Goal: Task Accomplishment & Management: Complete application form

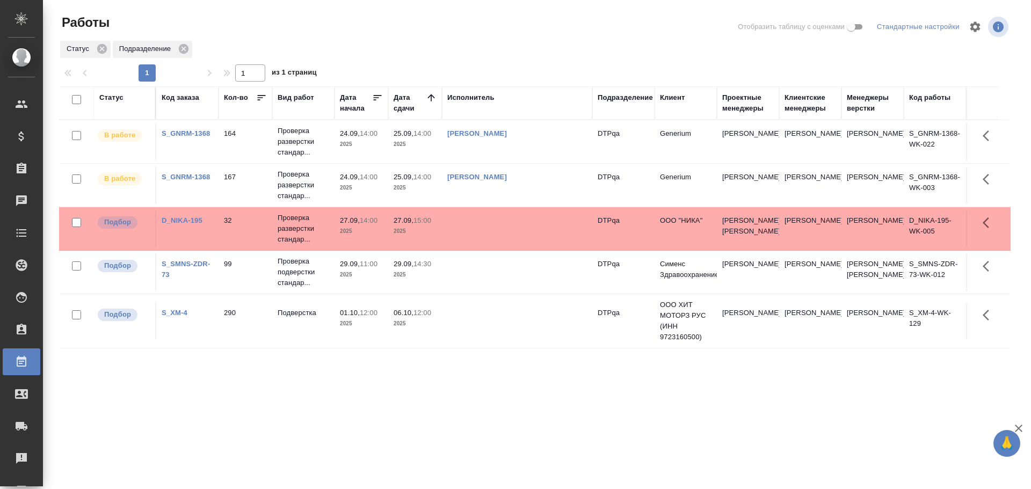
click at [473, 285] on td at bounding box center [517, 272] width 150 height 38
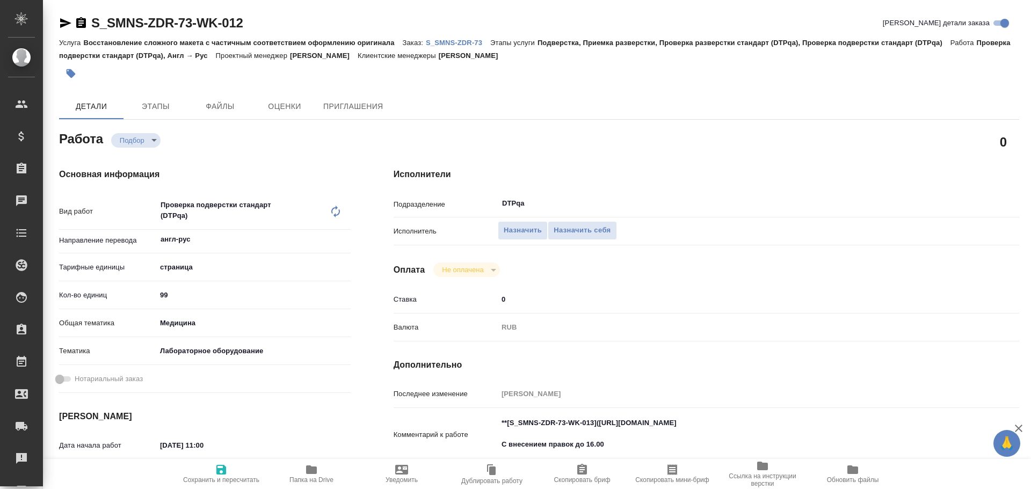
type textarea "x"
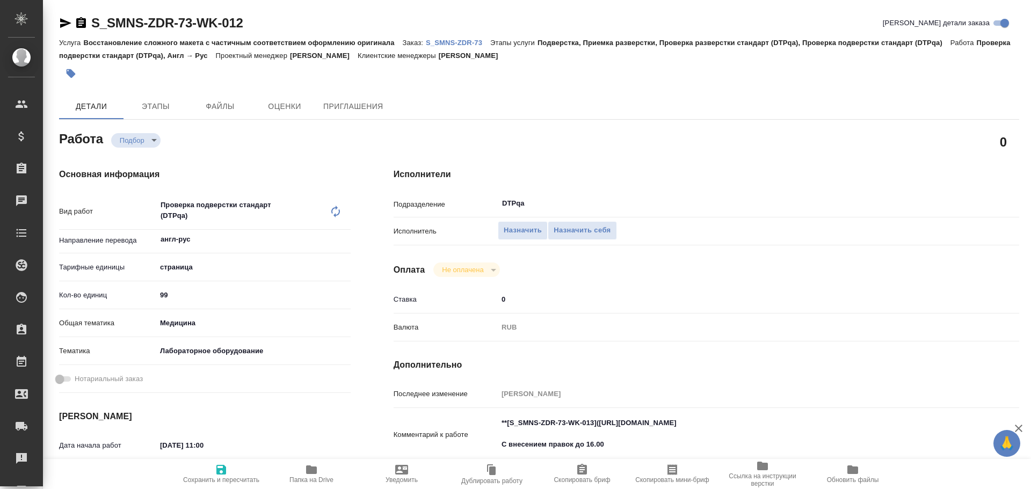
type textarea "x"
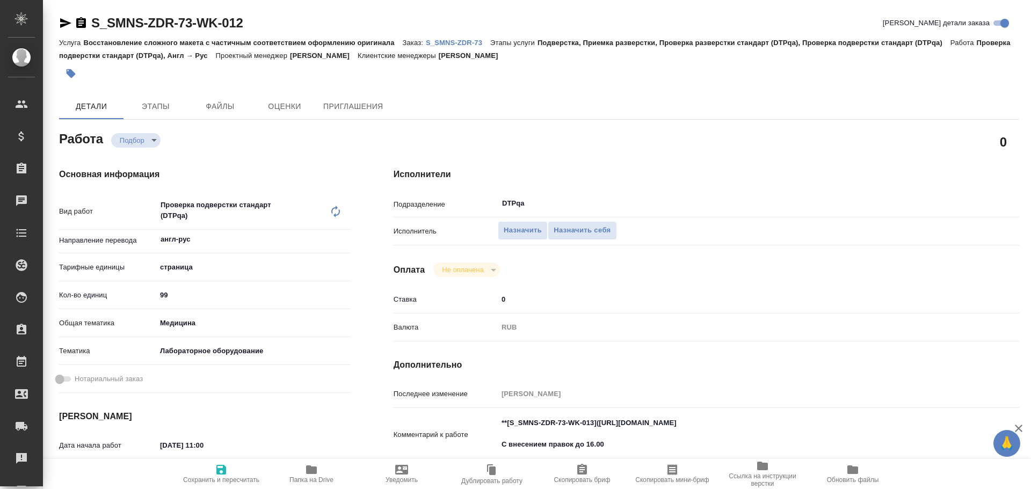
type textarea "x"
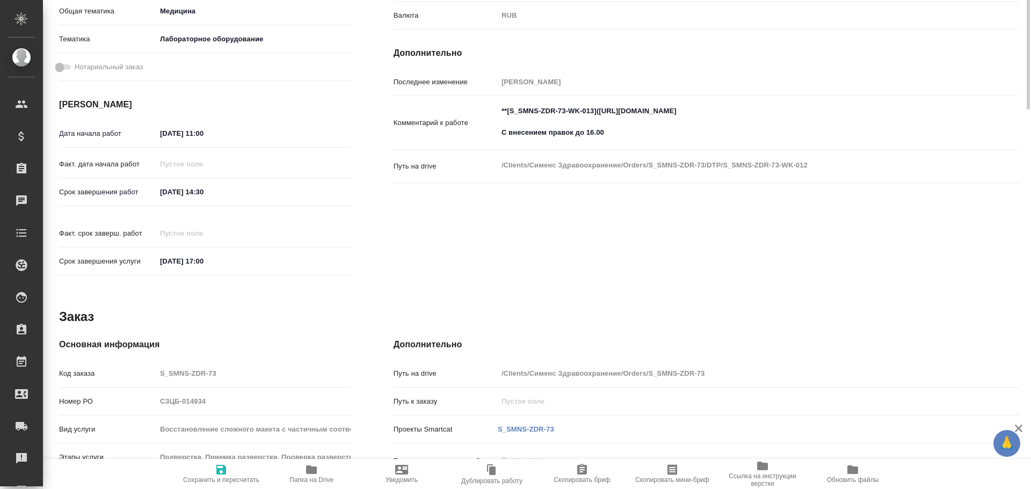
type textarea "x"
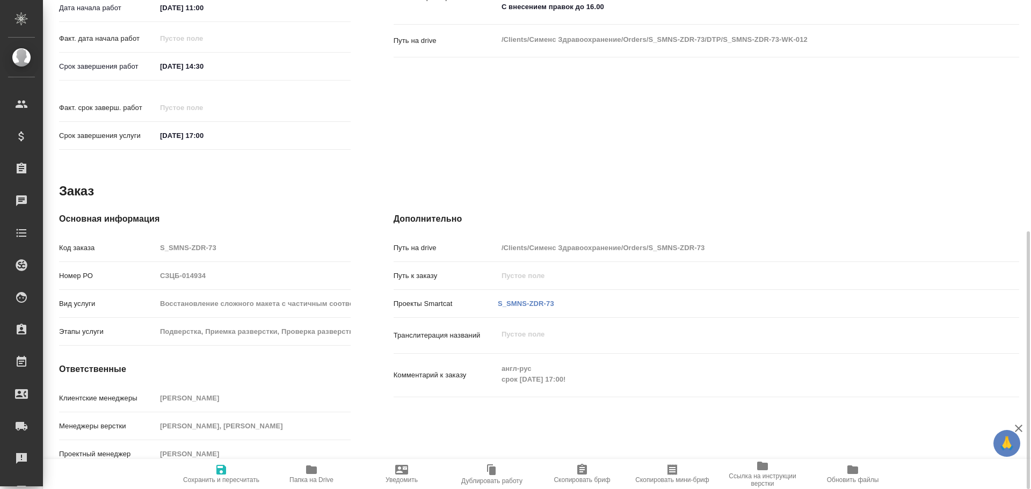
type textarea "x"
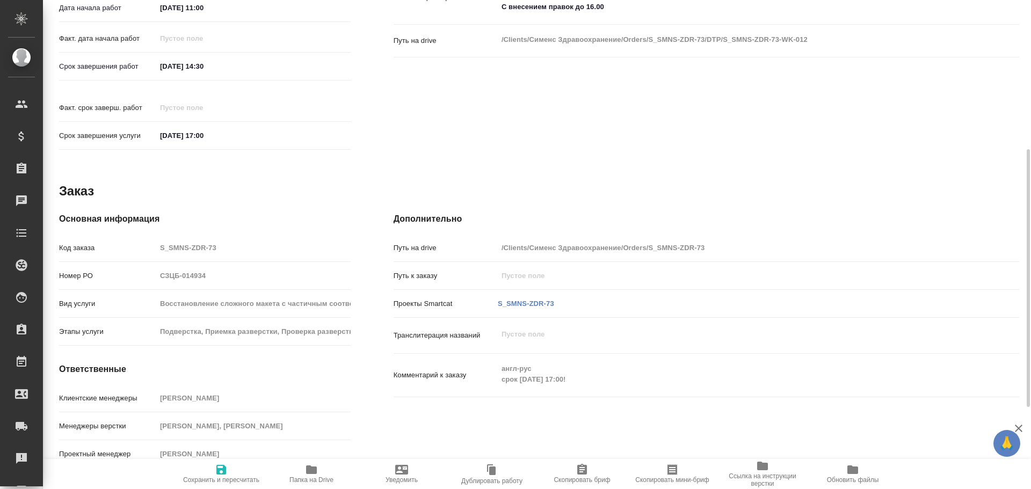
scroll to position [115, 0]
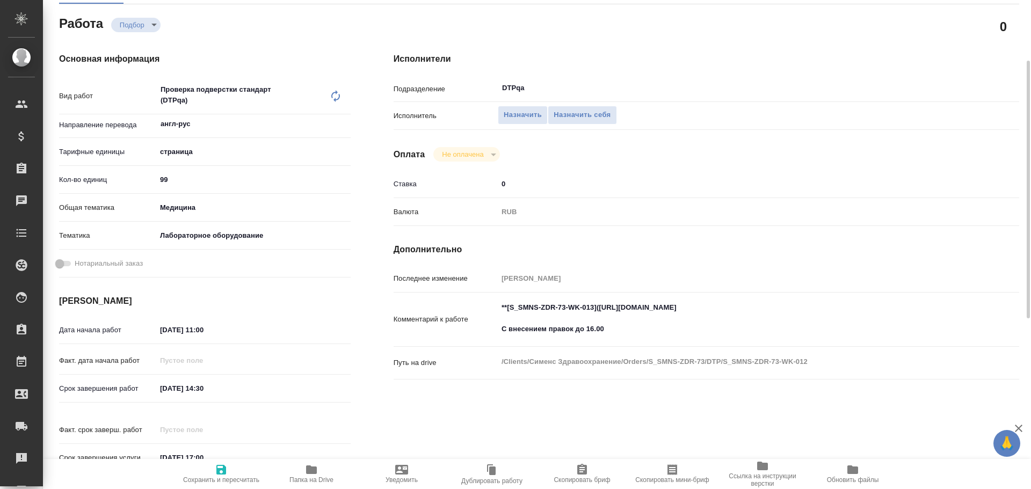
type textarea "x"
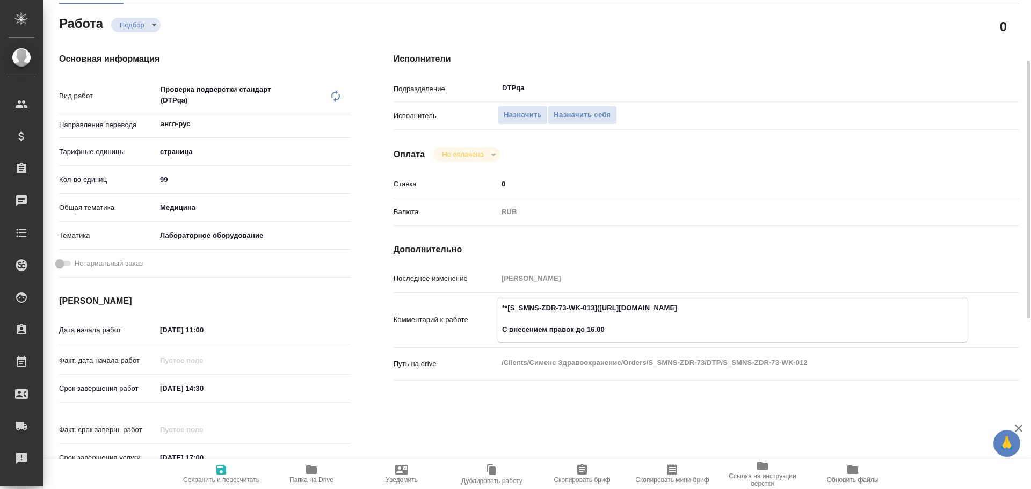
drag, startPoint x: 600, startPoint y: 309, endPoint x: 799, endPoint y: 307, distance: 198.7
click at [799, 307] on textarea "**[S_SMNS-ZDR-73-WK-013]([URL][DOMAIN_NAME] С внесением правок до 16.00" at bounding box center [732, 319] width 468 height 40
type textarea "x"
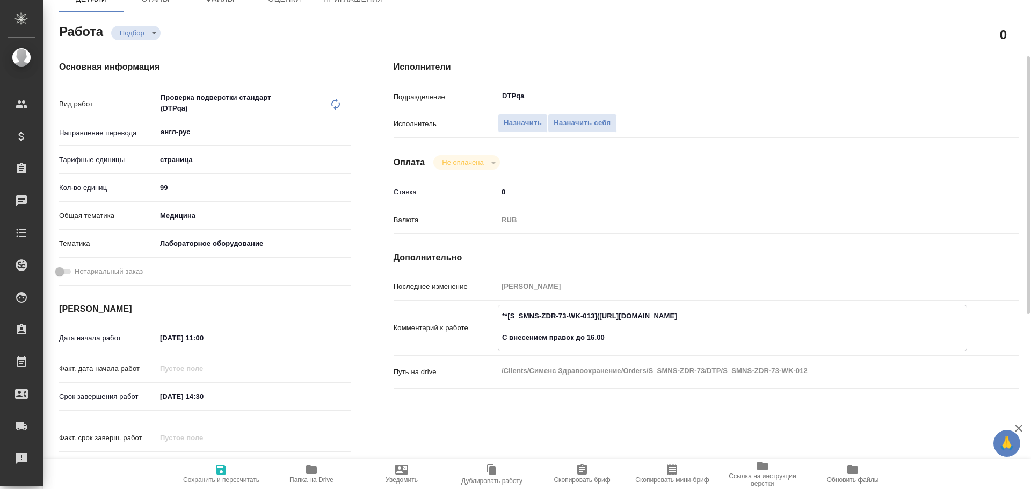
scroll to position [0, 0]
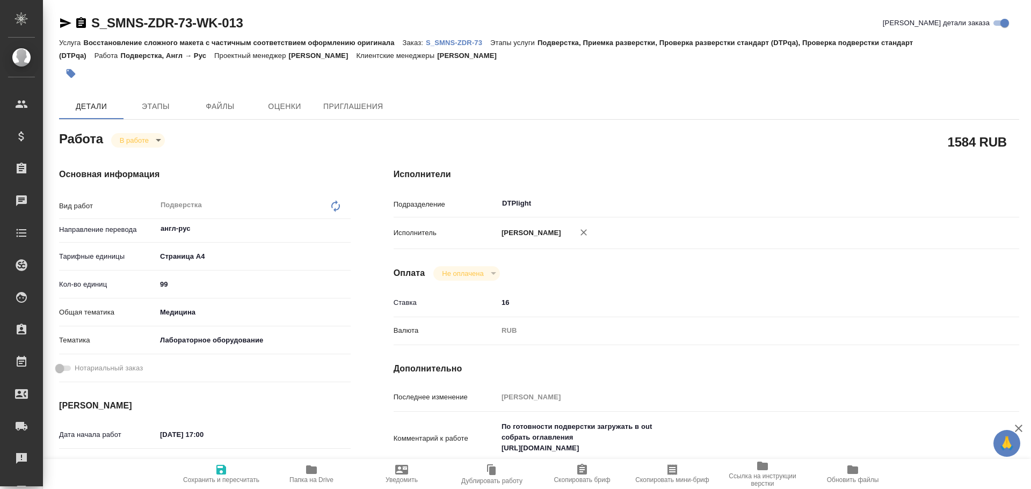
type textarea "x"
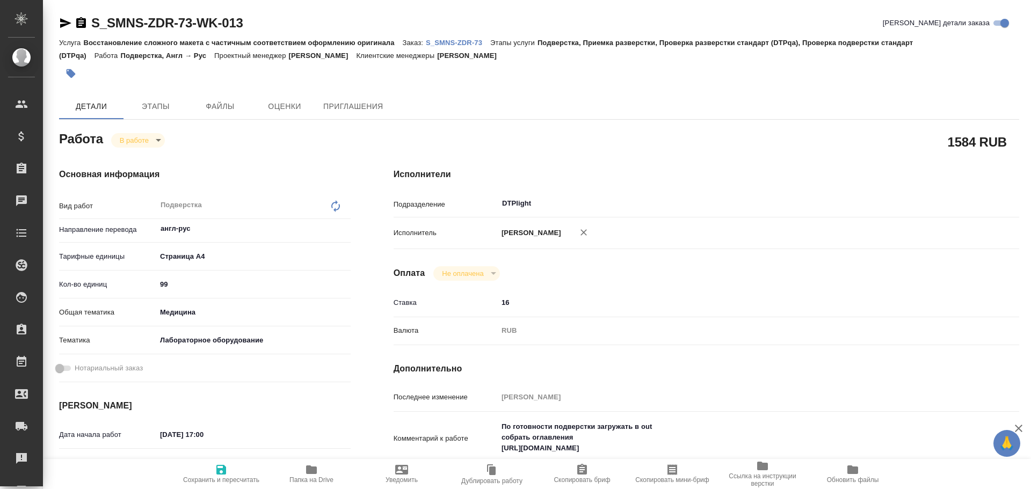
type textarea "x"
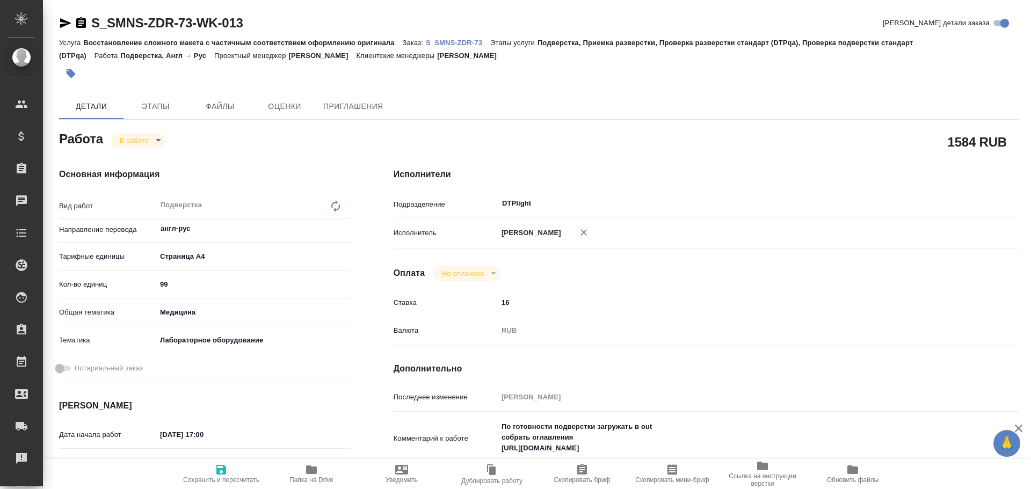
type textarea "x"
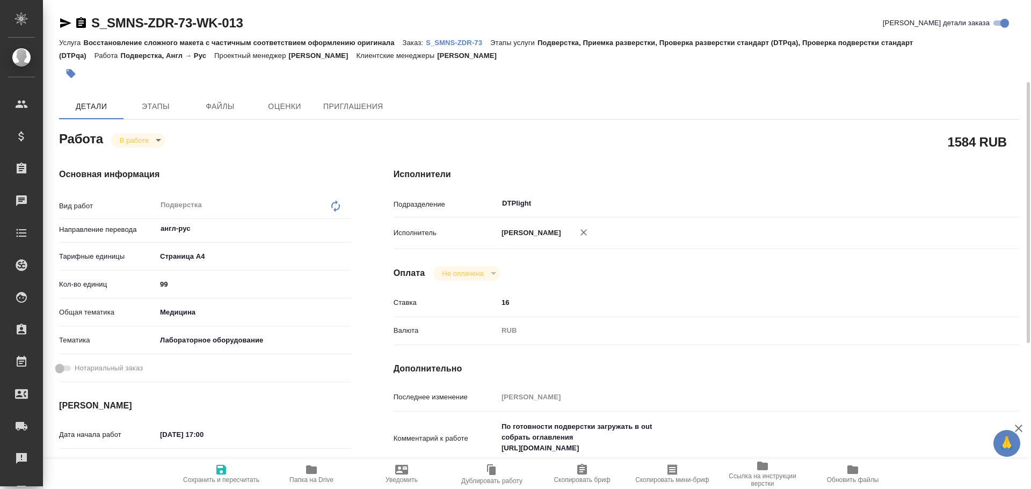
scroll to position [54, 0]
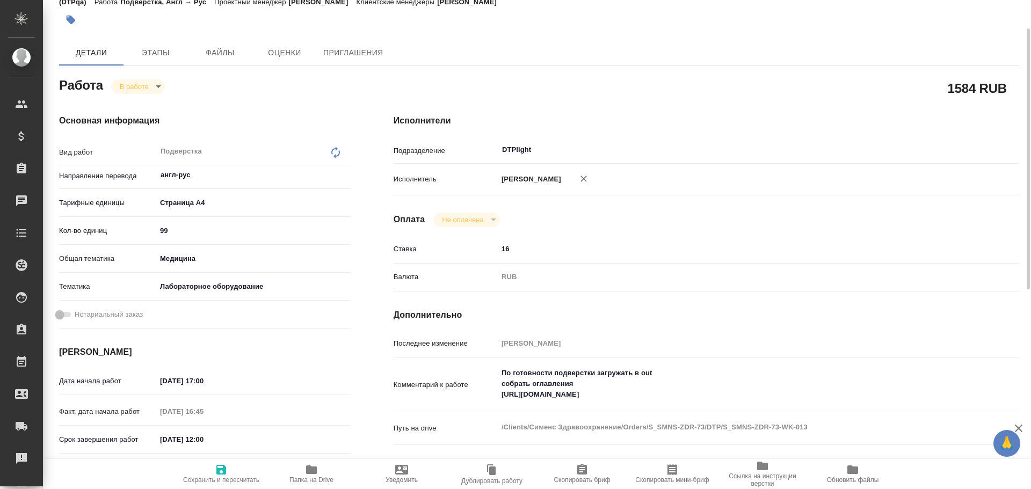
type textarea "x"
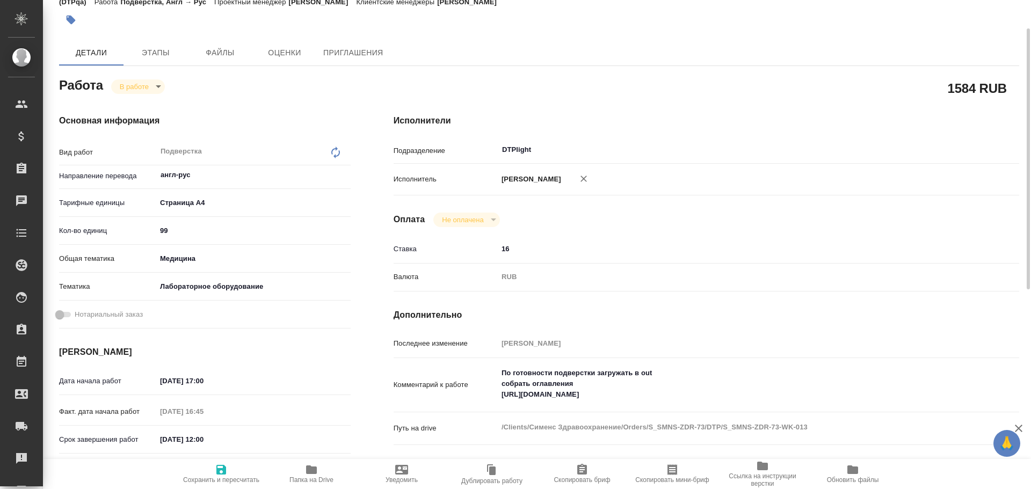
scroll to position [0, 0]
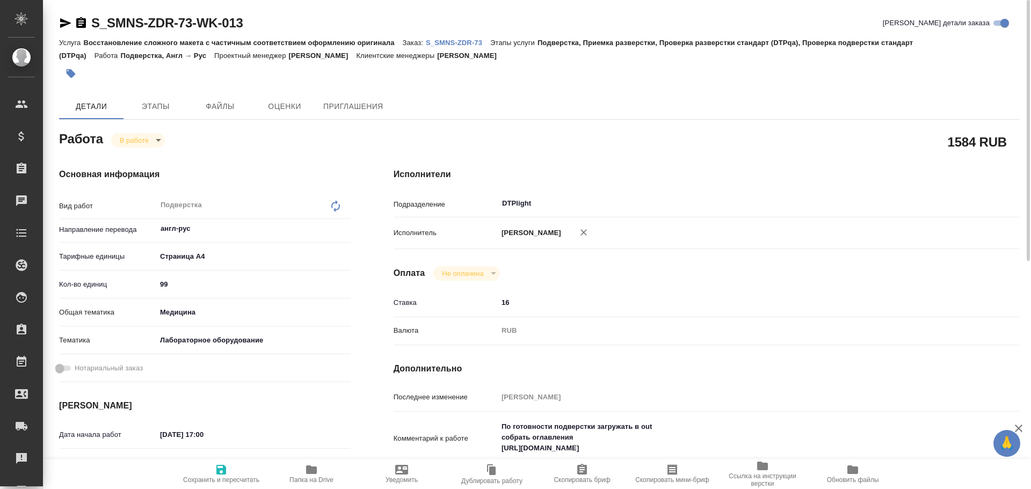
type textarea "x"
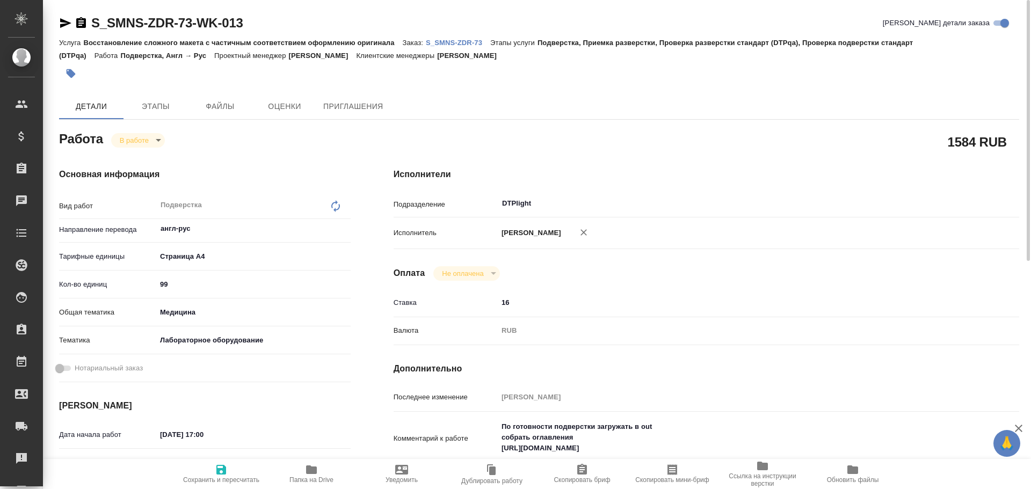
scroll to position [54, 0]
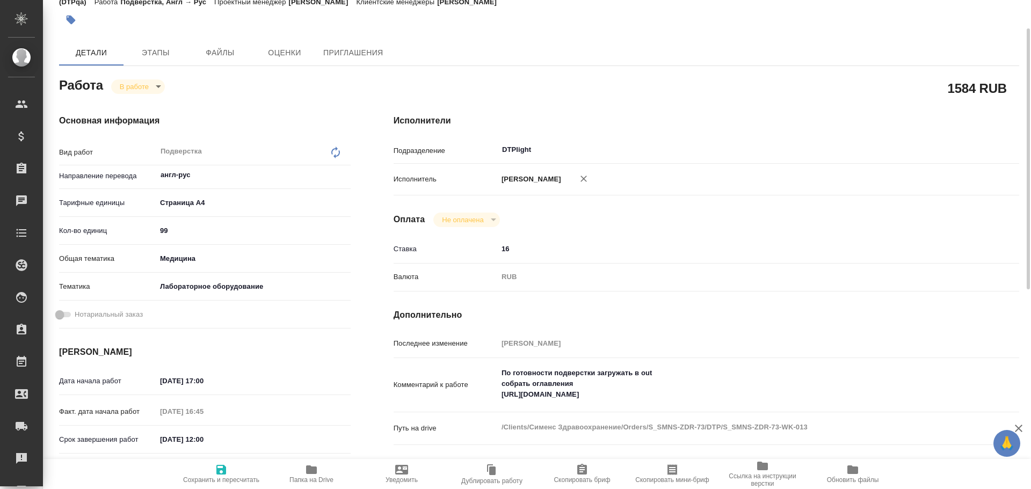
click at [316, 474] on icon "button" at bounding box center [311, 470] width 11 height 9
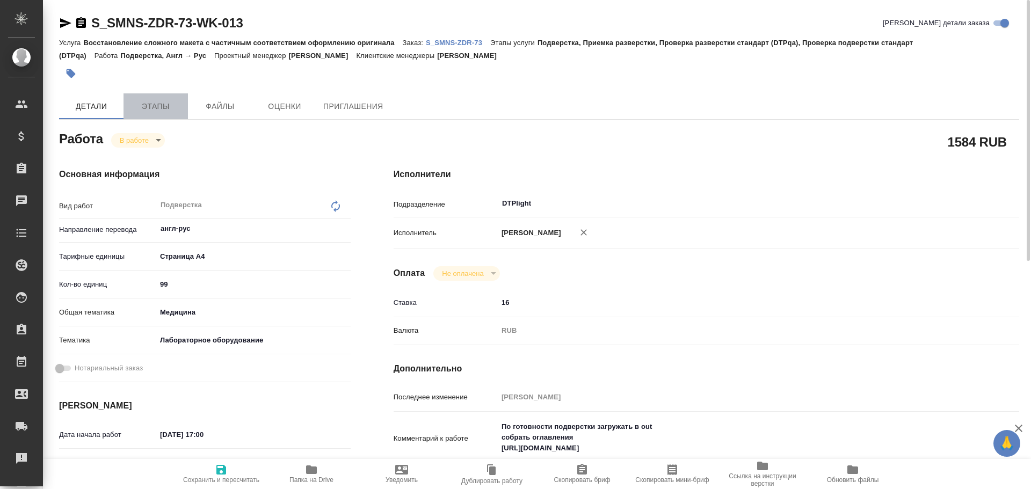
click at [163, 106] on span "Этапы" at bounding box center [156, 106] width 52 height 13
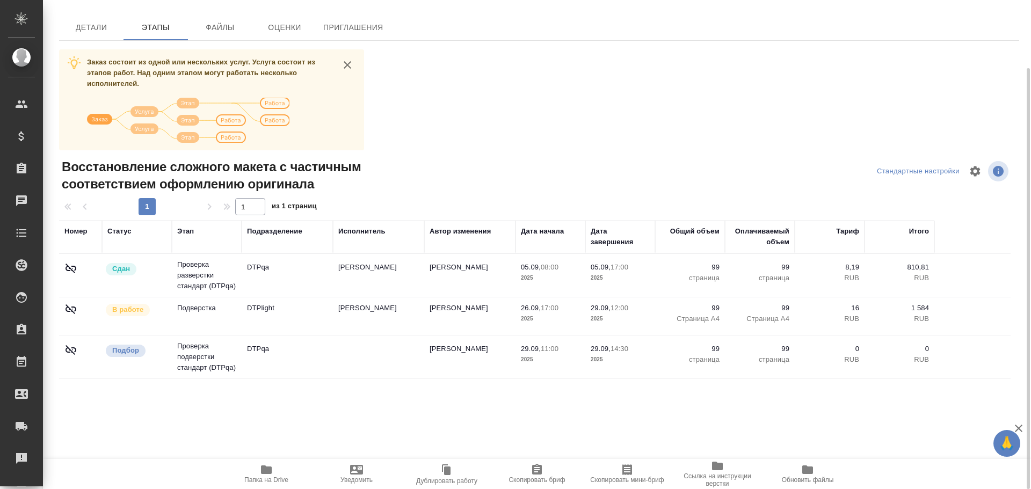
scroll to position [79, 0]
